Goal: Task Accomplishment & Management: Complete application form

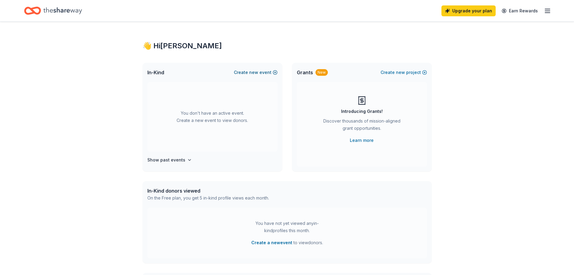
click at [250, 75] on button "Create new event" at bounding box center [256, 72] width 44 height 7
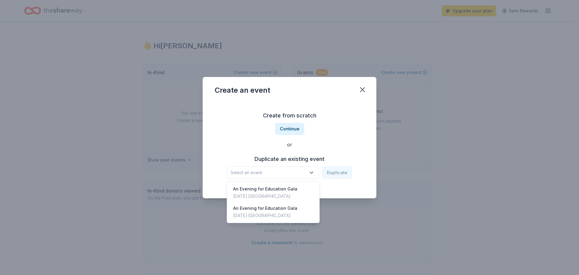
click at [270, 172] on span "Select an event" at bounding box center [268, 172] width 75 height 7
click at [265, 188] on div "An Evening for Education Gala" at bounding box center [265, 188] width 64 height 7
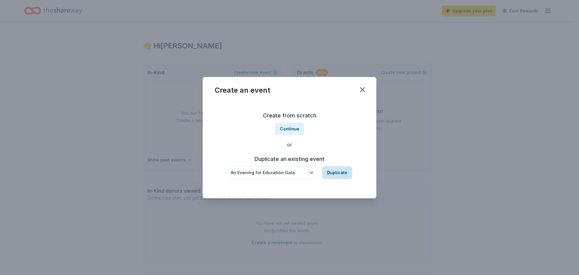
click at [335, 171] on button "Duplicate" at bounding box center [337, 172] width 30 height 13
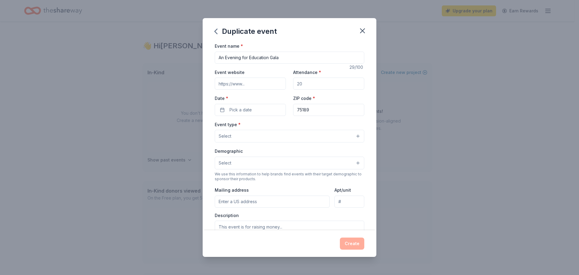
click at [253, 84] on input "Event website" at bounding box center [250, 83] width 71 height 12
type input "www.rcisdef.com"
click at [306, 87] on input "Attendance *" at bounding box center [328, 83] width 71 height 12
type input "300"
click at [251, 107] on span "Pick a date" at bounding box center [240, 109] width 22 height 7
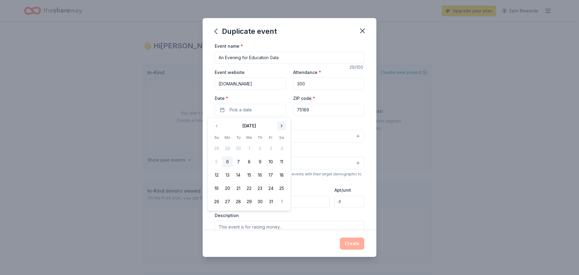
click at [283, 124] on button "Go to next month" at bounding box center [281, 125] width 8 height 8
click at [281, 151] on button "1" at bounding box center [281, 148] width 11 height 11
click at [320, 121] on div "Event type * Select" at bounding box center [290, 132] width 150 height 22
click at [320, 112] on input "75189" at bounding box center [328, 110] width 71 height 12
click at [256, 134] on button "Select" at bounding box center [290, 136] width 150 height 13
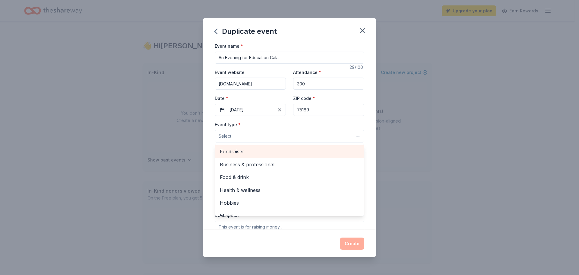
click at [250, 152] on span "Fundraiser" at bounding box center [289, 151] width 139 height 8
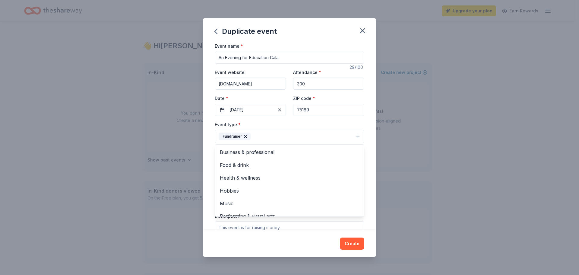
click at [286, 122] on div "Event type * Fundraiser Business & professional Food & drink Health & wellness …" at bounding box center [290, 132] width 150 height 23
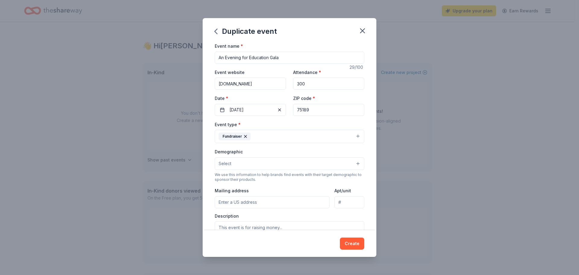
click at [278, 165] on button "Select" at bounding box center [290, 163] width 150 height 13
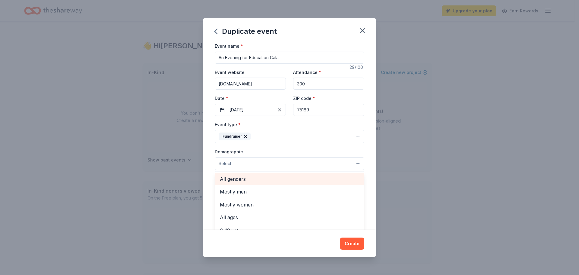
click at [254, 178] on span "All genders" at bounding box center [289, 179] width 139 height 8
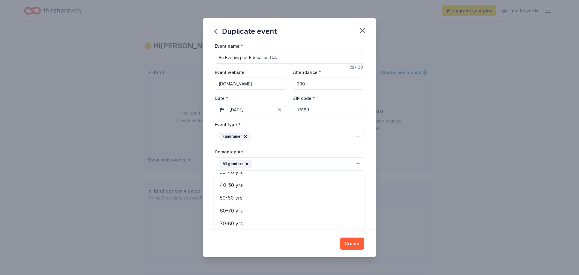
scroll to position [24, 0]
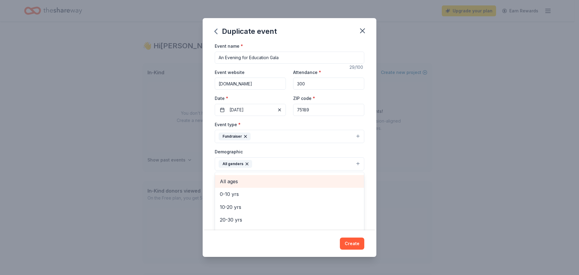
click at [247, 183] on span "All ages" at bounding box center [289, 181] width 139 height 8
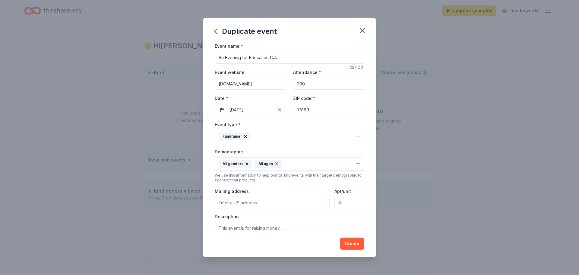
click at [276, 165] on icon "button" at bounding box center [276, 163] width 5 height 5
click at [260, 167] on button "All genders" at bounding box center [290, 163] width 150 height 13
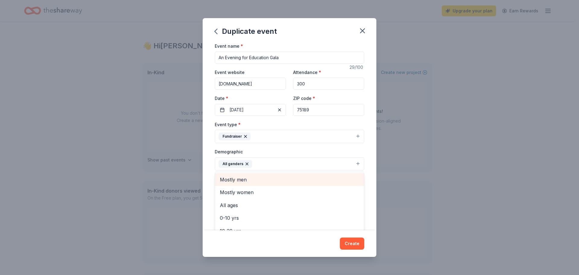
scroll to position [60, 0]
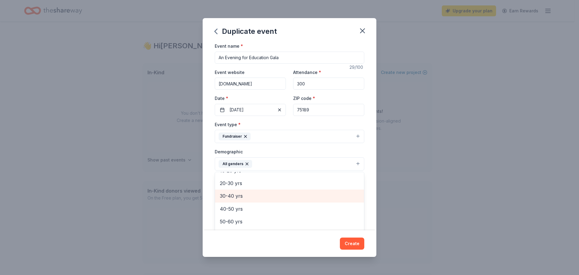
click at [244, 195] on span "30-40 yrs" at bounding box center [289, 196] width 139 height 8
click at [243, 198] on span "40-50 yrs" at bounding box center [289, 196] width 139 height 8
click at [242, 199] on span "50-60 yrs" at bounding box center [289, 198] width 139 height 8
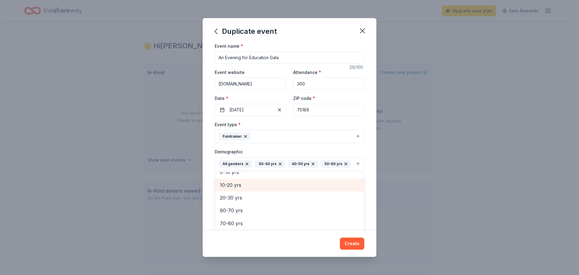
scroll to position [46, 0]
click at [285, 168] on div "All genders 30-40 yrs 40-50 yrs 50-60 yrs" at bounding box center [285, 164] width 132 height 8
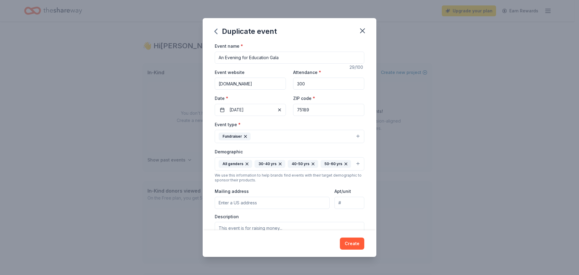
scroll to position [60, 0]
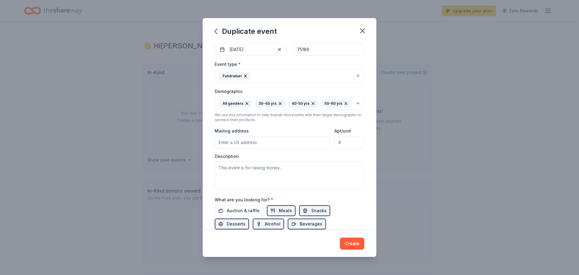
click at [253, 148] on input "Mailing address" at bounding box center [272, 142] width 115 height 12
type input "810 Old Greenville Rd"
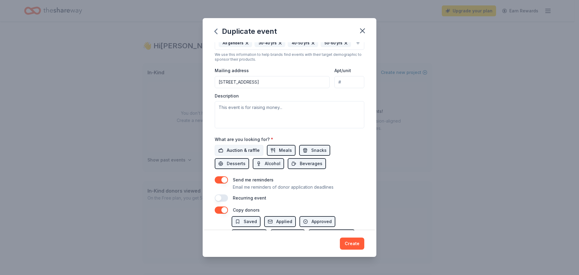
click at [246, 154] on span "Auction & raffle" at bounding box center [243, 149] width 33 height 7
click at [300, 167] on span "Beverages" at bounding box center [311, 163] width 23 height 7
click at [236, 167] on span "Desserts" at bounding box center [236, 163] width 19 height 7
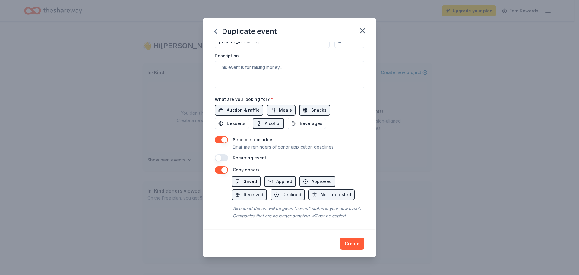
click at [241, 176] on button "Saved" at bounding box center [245, 181] width 29 height 11
click at [249, 178] on span "Saved" at bounding box center [250, 181] width 13 height 7
click at [273, 176] on button "Applied" at bounding box center [280, 181] width 32 height 11
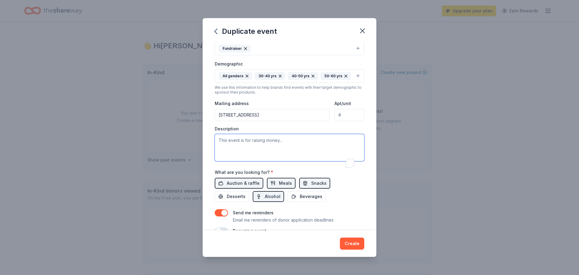
paste textarea "Place your bets on education and get ready to roll the dice for a great cause! …"
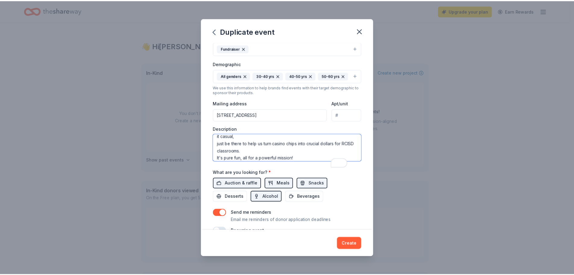
scroll to position [178, 0]
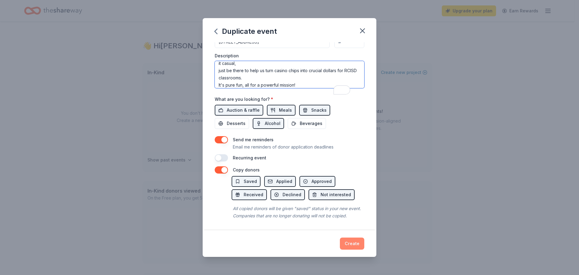
type textarea "Place your bets on education and get ready to roll the dice for a great cause! …"
click at [357, 243] on button "Create" at bounding box center [352, 243] width 24 height 12
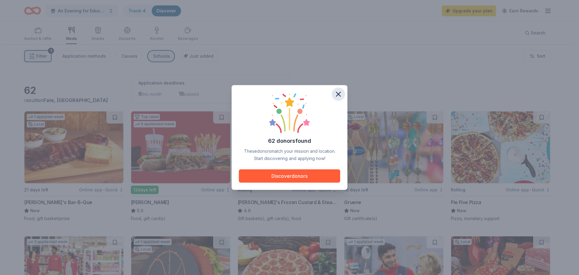
click at [340, 90] on icon "button" at bounding box center [338, 94] width 8 height 8
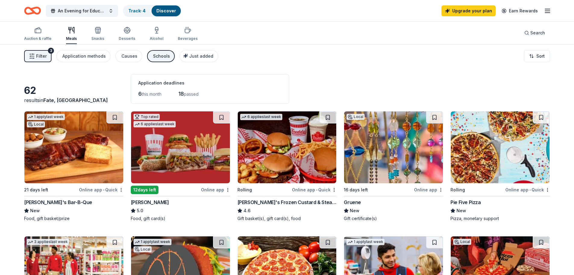
click at [291, 172] on img at bounding box center [287, 147] width 99 height 72
click at [220, 115] on button at bounding box center [221, 117] width 17 height 12
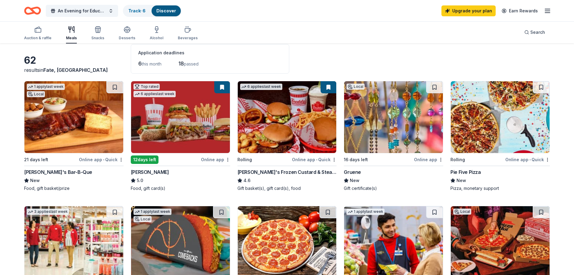
scroll to position [60, 0]
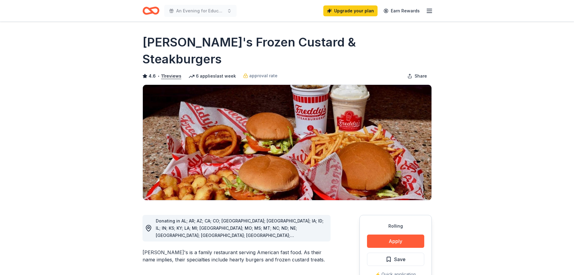
scroll to position [60, 0]
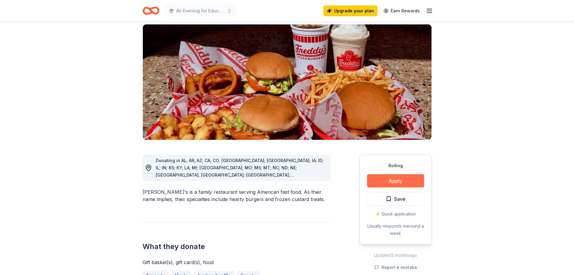
click at [405, 174] on button "Apply" at bounding box center [395, 180] width 57 height 13
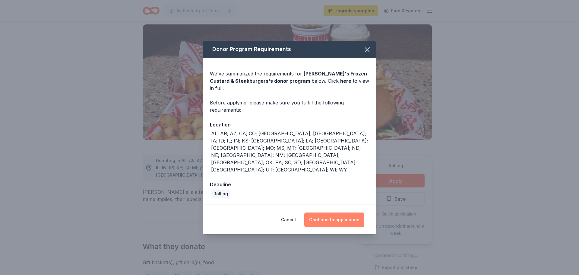
click at [343, 212] on button "Continue to application" at bounding box center [334, 219] width 60 height 14
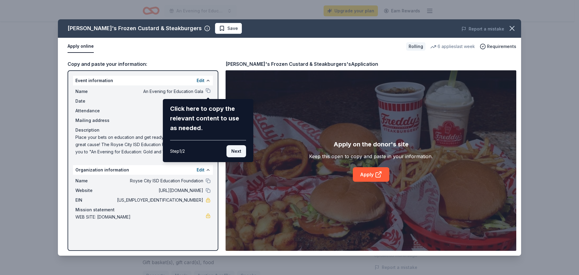
click at [238, 151] on button "Next" at bounding box center [236, 151] width 20 height 12
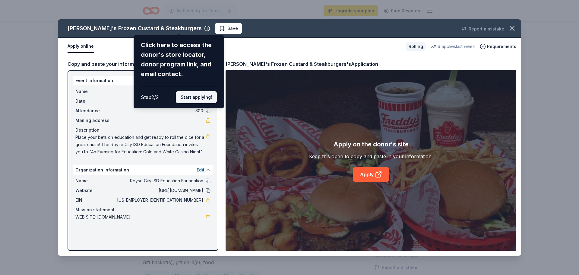
click at [205, 95] on button "Start applying!" at bounding box center [196, 97] width 41 height 12
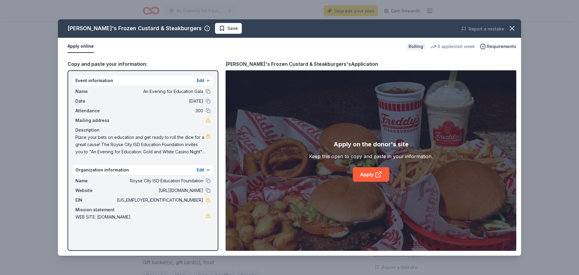
click at [369, 172] on div "Freddy's Frozen Custard & Steakburgers Save Report a mistake Apply online Rolli…" at bounding box center [289, 137] width 463 height 236
click at [378, 172] on icon at bounding box center [378, 174] width 7 height 7
click at [215, 27] on button "Save" at bounding box center [228, 28] width 27 height 11
click at [510, 30] on icon "button" at bounding box center [512, 28] width 8 height 8
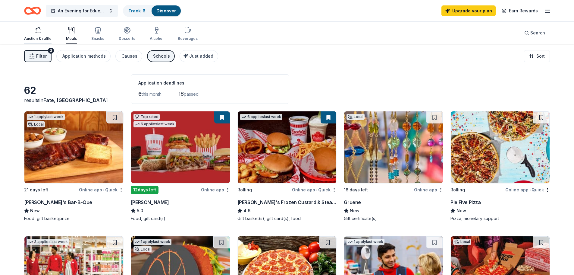
click at [35, 34] on div "Auction & raffle" at bounding box center [37, 34] width 27 height 14
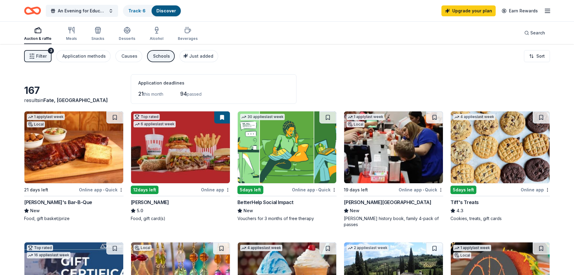
click at [496, 171] on img at bounding box center [500, 147] width 99 height 72
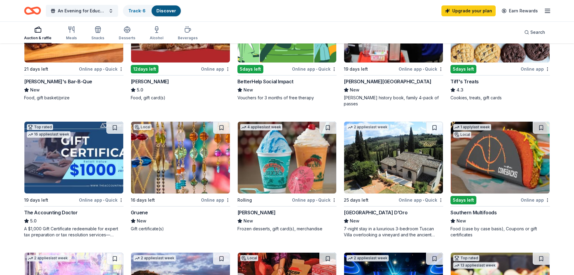
click at [283, 174] on img at bounding box center [287, 157] width 99 height 72
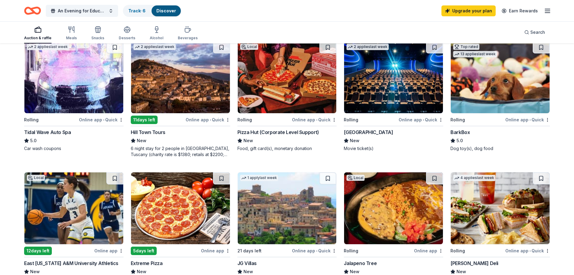
scroll to position [422, 0]
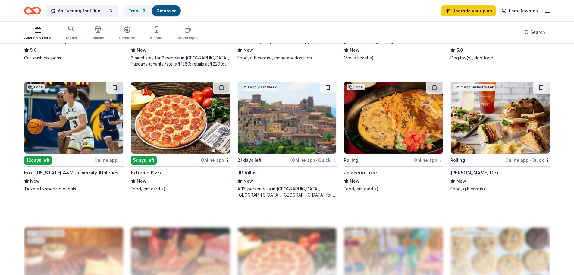
click at [496, 125] on img at bounding box center [500, 118] width 99 height 72
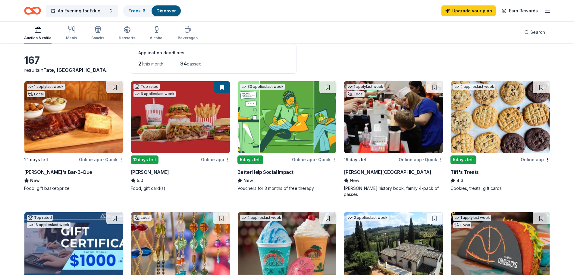
scroll to position [0, 0]
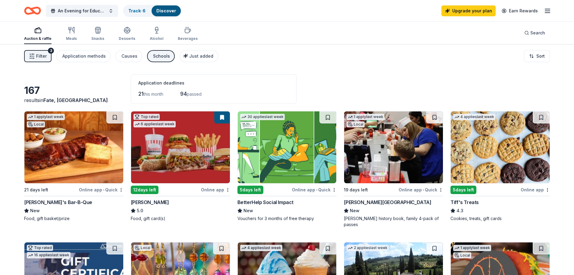
click at [393, 162] on img at bounding box center [393, 147] width 99 height 72
click at [99, 138] on img at bounding box center [73, 147] width 99 height 72
click at [55, 154] on img at bounding box center [73, 147] width 99 height 72
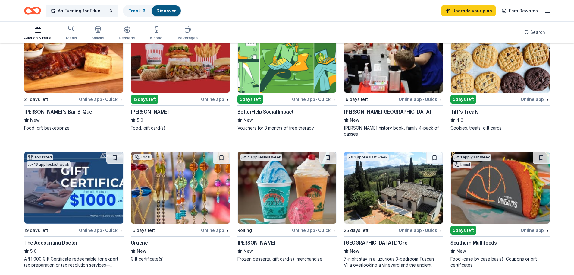
scroll to position [181, 0]
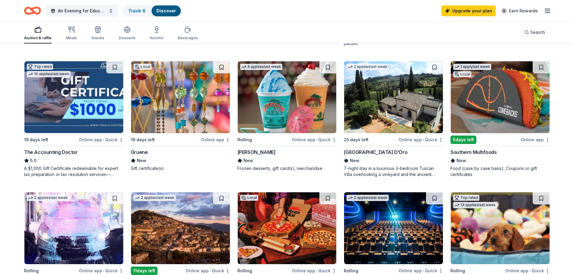
click at [382, 114] on img at bounding box center [393, 97] width 99 height 72
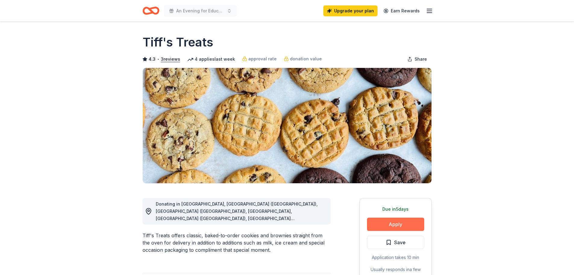
click at [408, 224] on button "Apply" at bounding box center [395, 223] width 57 height 13
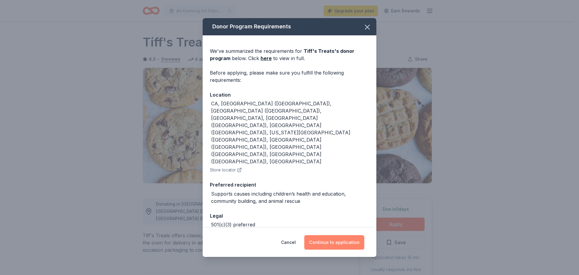
click at [344, 237] on button "Continue to application" at bounding box center [334, 242] width 60 height 14
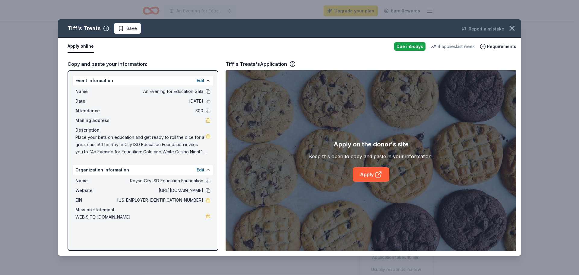
click at [138, 61] on div "Copy and paste your information:" at bounding box center [143, 64] width 151 height 8
click at [363, 172] on link "Apply" at bounding box center [371, 174] width 36 height 14
click at [380, 175] on icon at bounding box center [378, 174] width 7 height 7
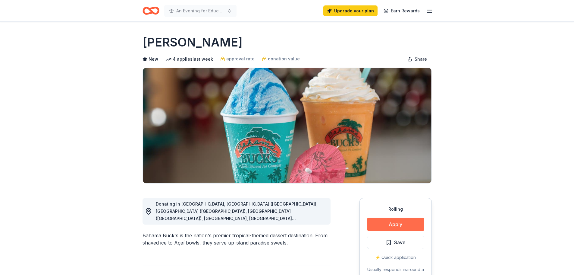
click at [398, 227] on button "Apply" at bounding box center [395, 223] width 57 height 13
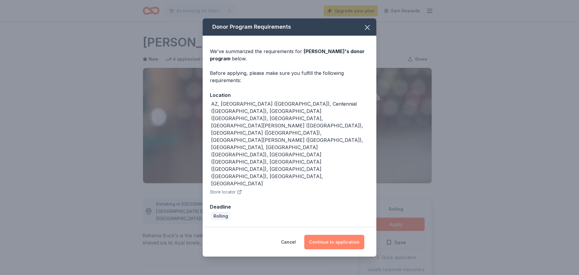
click at [340, 235] on button "Continue to application" at bounding box center [334, 242] width 60 height 14
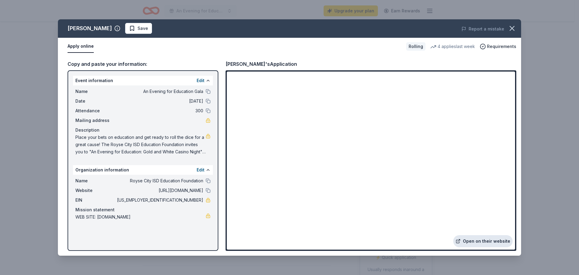
click at [479, 238] on link "Open on their website" at bounding box center [482, 241] width 59 height 12
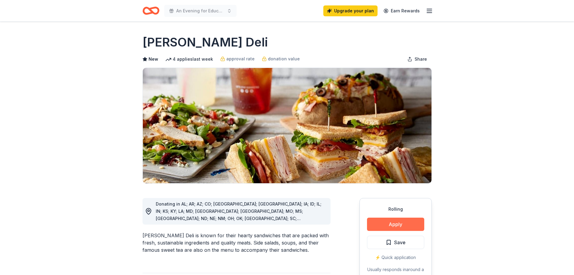
click at [416, 223] on button "Apply" at bounding box center [395, 223] width 57 height 13
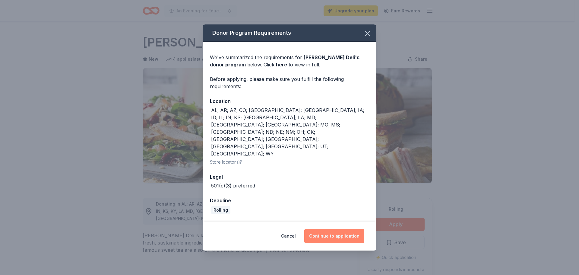
click at [345, 228] on button "Continue to application" at bounding box center [334, 235] width 60 height 14
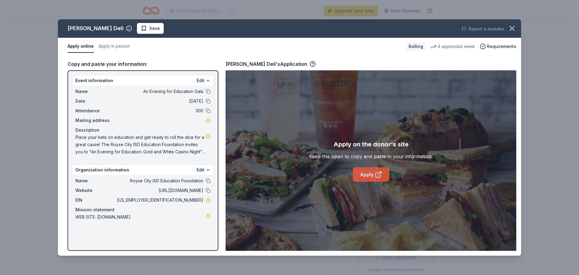
click at [364, 169] on link "Apply" at bounding box center [371, 174] width 36 height 14
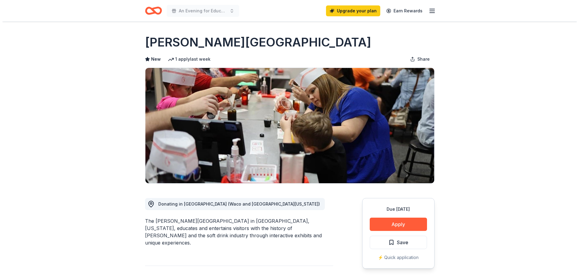
scroll to position [90, 0]
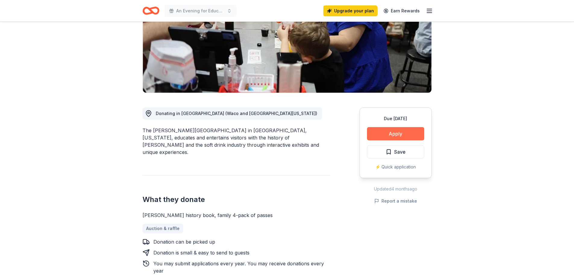
click at [404, 131] on button "Apply" at bounding box center [395, 133] width 57 height 13
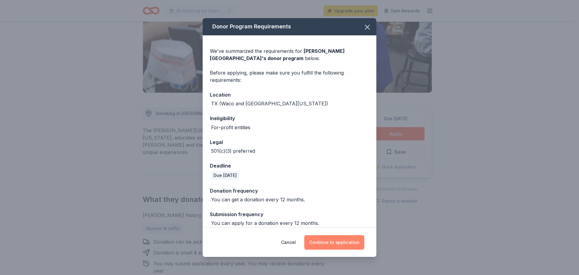
click at [348, 240] on button "Continue to application" at bounding box center [334, 242] width 60 height 14
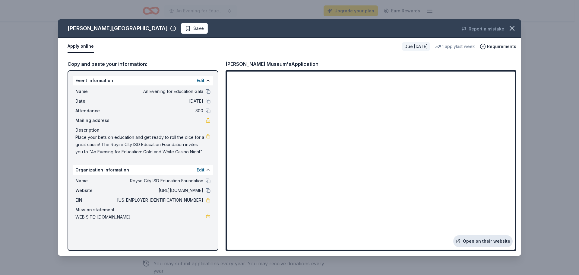
click at [487, 241] on link "Open on their website" at bounding box center [482, 241] width 59 height 12
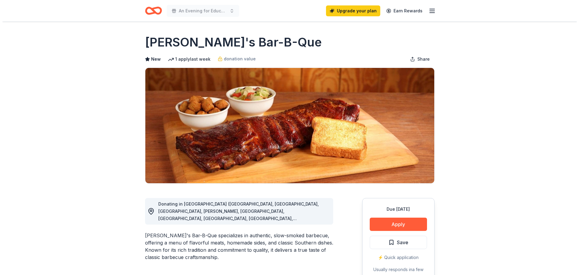
scroll to position [30, 0]
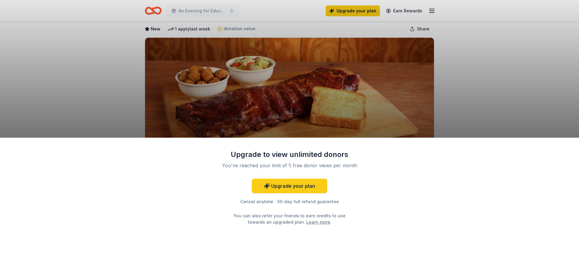
click at [485, 67] on div "Upgrade to view unlimited donors You've reached your limit of 5 free donor view…" at bounding box center [289, 137] width 579 height 275
